Goal: Information Seeking & Learning: Learn about a topic

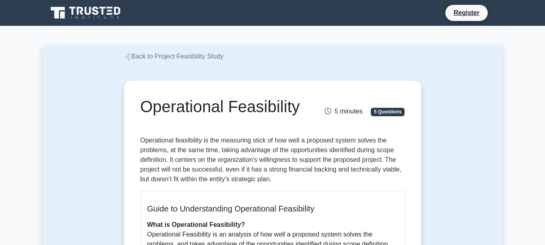
click at [130, 56] on icon at bounding box center [127, 56] width 7 height 7
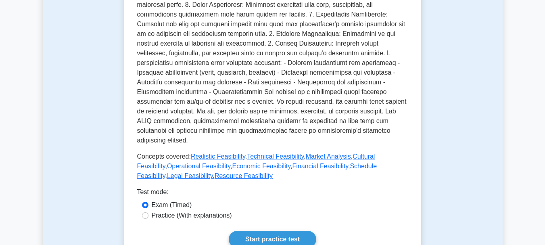
scroll to position [276, 0]
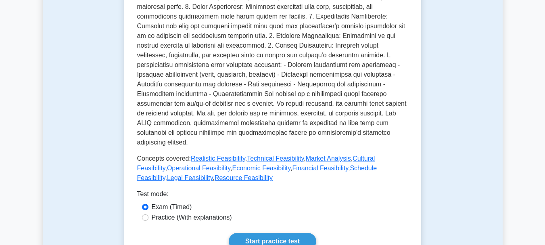
drag, startPoint x: 0, startPoint y: 0, endPoint x: 551, endPoint y: 86, distance: 557.4
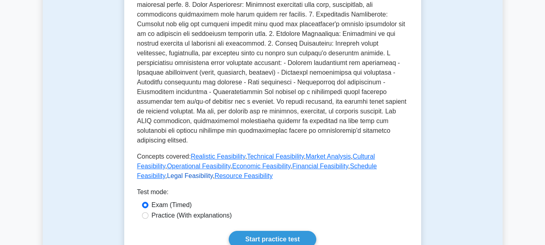
click at [213, 172] on link "Legal Feasibility" at bounding box center [190, 175] width 46 height 7
